Goal: Task Accomplishment & Management: Manage account settings

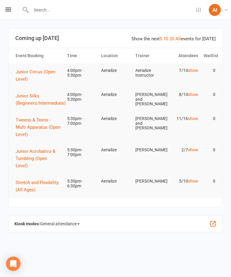
click at [27, 180] on span "Stretch and Flexibility (All Ages)" at bounding box center [37, 186] width 43 height 13
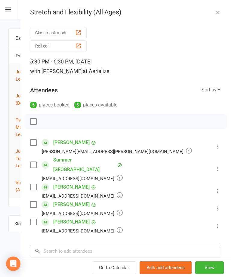
click at [12, 6] on div "Settings Event Templates Appointment Types AI Aerialize Instructor Aerialize My…" at bounding box center [115, 10] width 231 height 20
click at [10, 8] on icon at bounding box center [8, 10] width 6 height 4
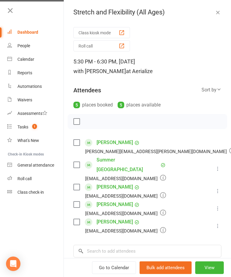
click at [20, 58] on div "Calendar" at bounding box center [25, 59] width 17 height 5
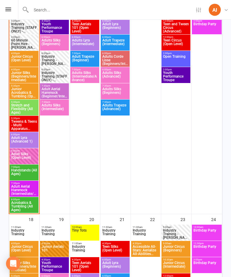
scroll to position [627, 0]
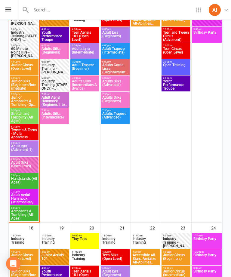
click at [23, 167] on span "Adult Silks (Open Level)" at bounding box center [24, 166] width 26 height 11
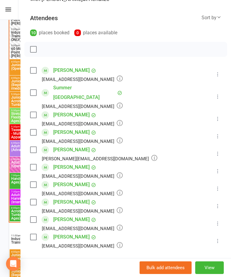
scroll to position [69, 0]
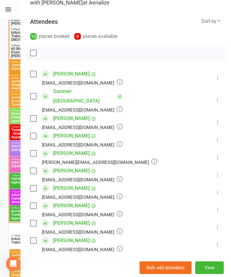
click at [63, 74] on link "[PERSON_NAME]" at bounding box center [71, 74] width 36 height 10
